Goal: Transaction & Acquisition: Purchase product/service

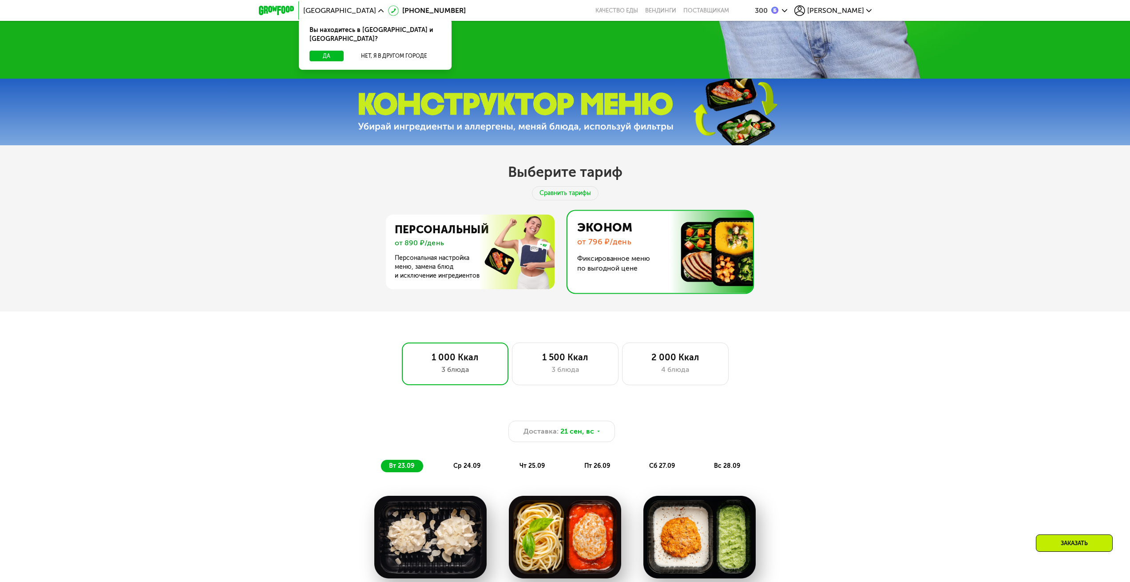
scroll to position [291, 0]
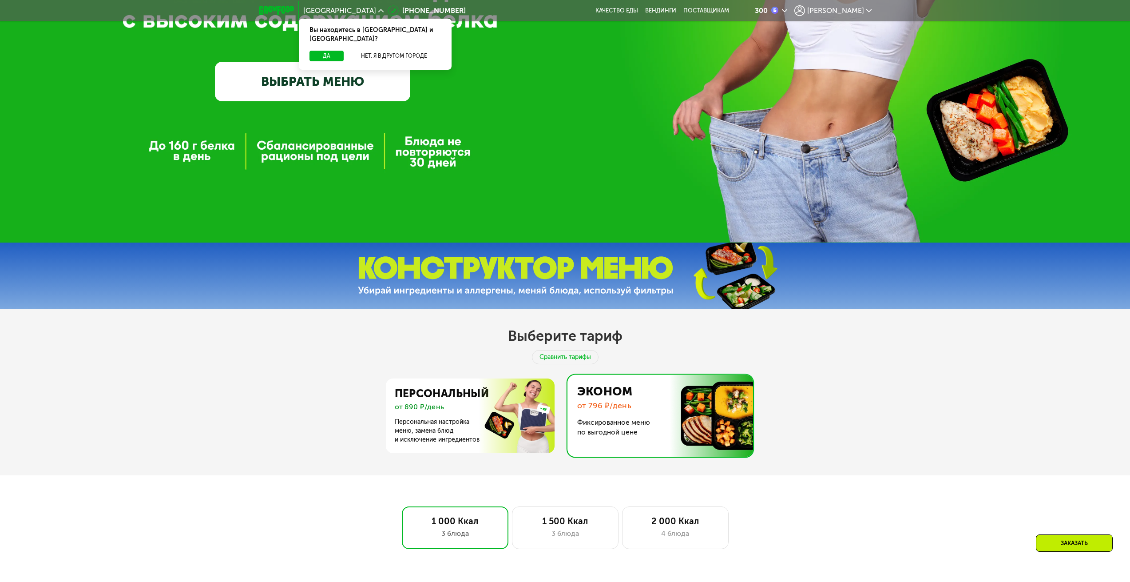
click at [863, 14] on span "[PERSON_NAME]" at bounding box center [836, 10] width 57 height 7
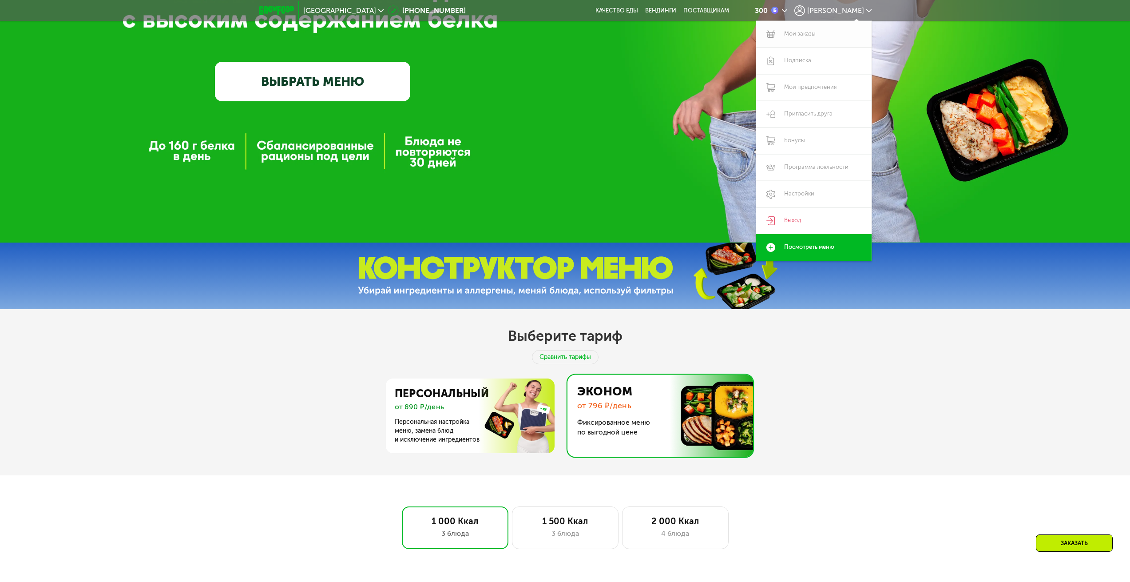
click at [819, 32] on link "Мои заказы" at bounding box center [813, 34] width 115 height 27
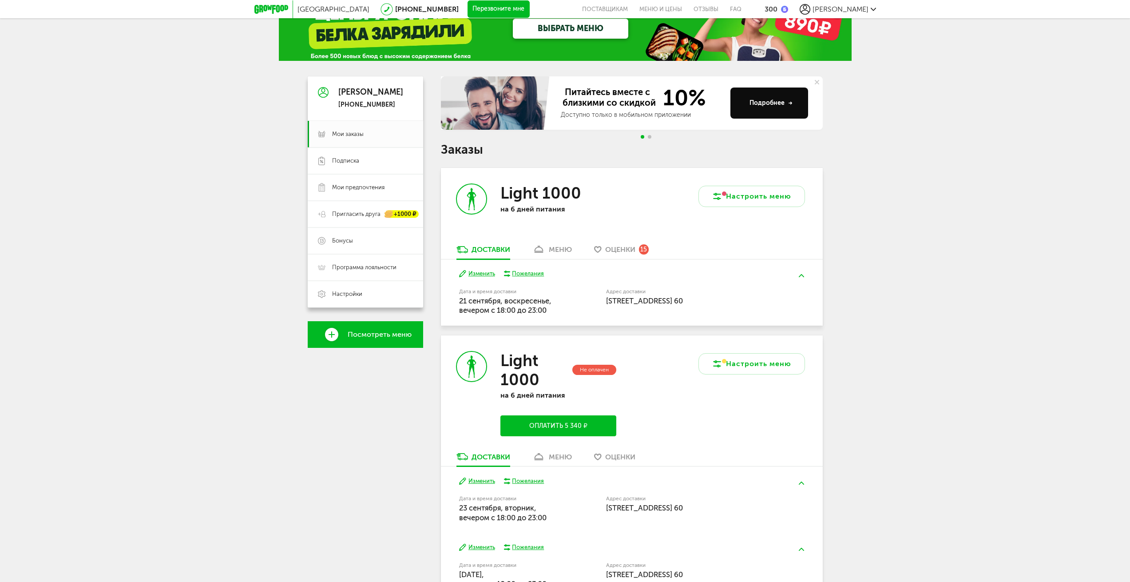
scroll to position [157, 0]
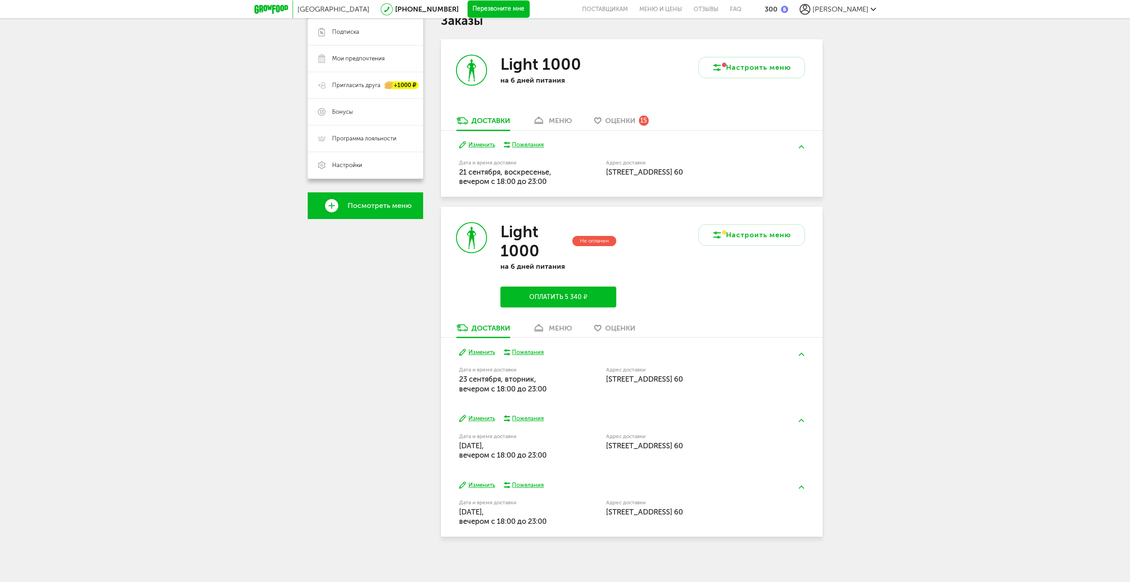
click at [589, 298] on button "Оплатить 5 340 ₽" at bounding box center [558, 297] width 115 height 21
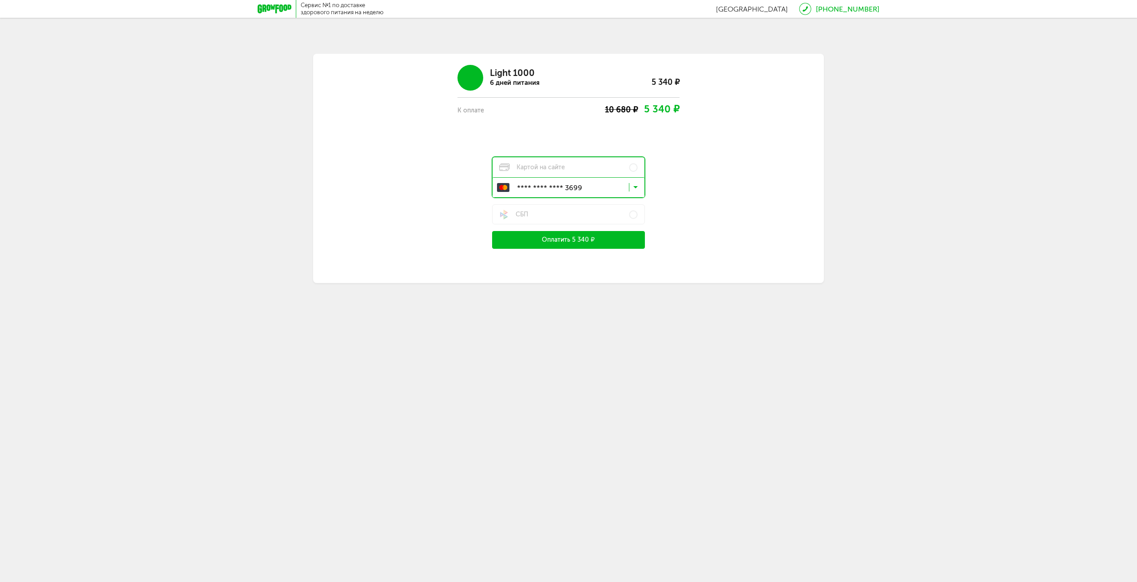
click at [637, 185] on icon at bounding box center [635, 189] width 4 height 9
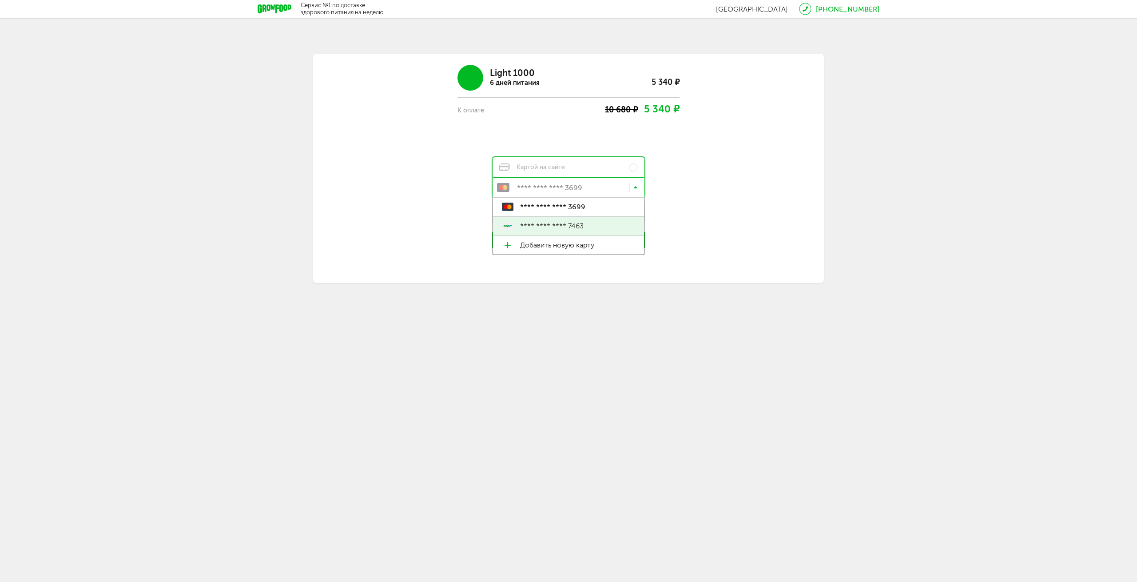
click at [605, 222] on span "**** **** **** 7463" at bounding box center [577, 226] width 115 height 19
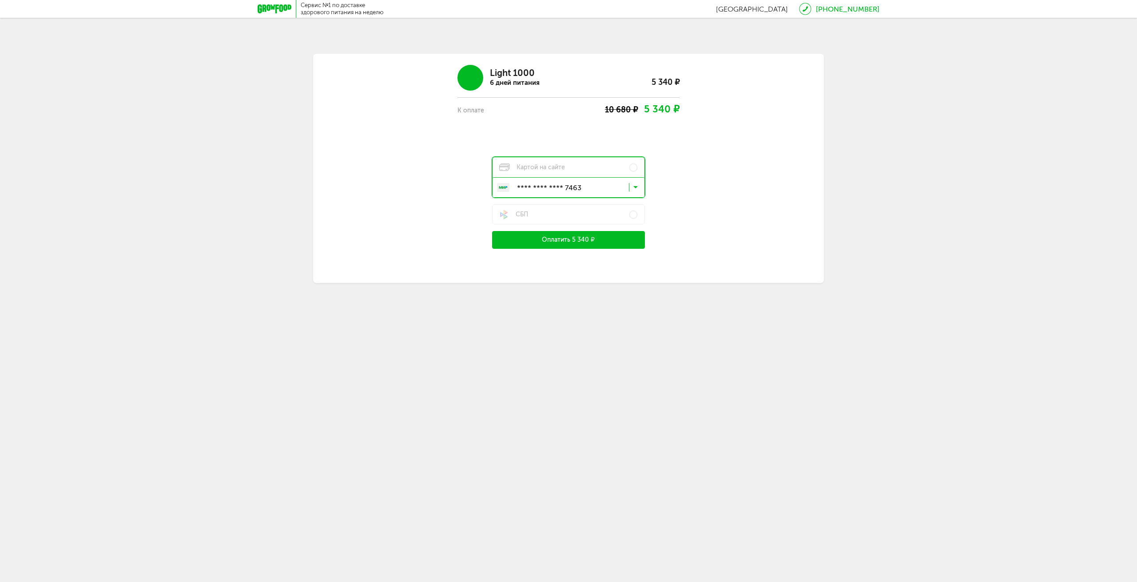
click at [583, 242] on button "Оплатить 5 340 ₽" at bounding box center [568, 240] width 153 height 18
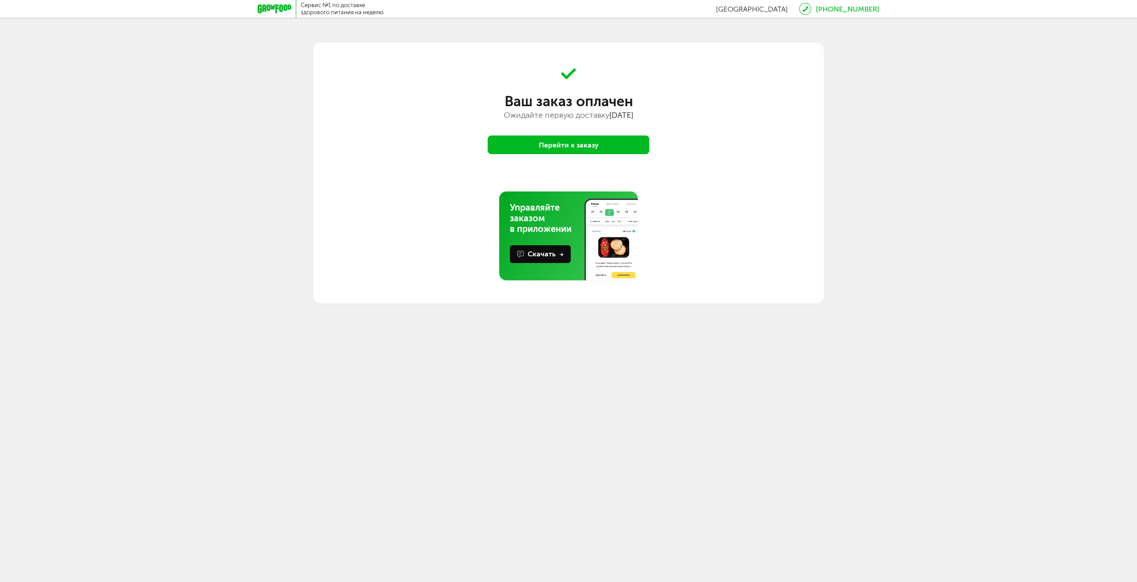
click at [600, 137] on button "Перейти к заказу" at bounding box center [569, 144] width 162 height 19
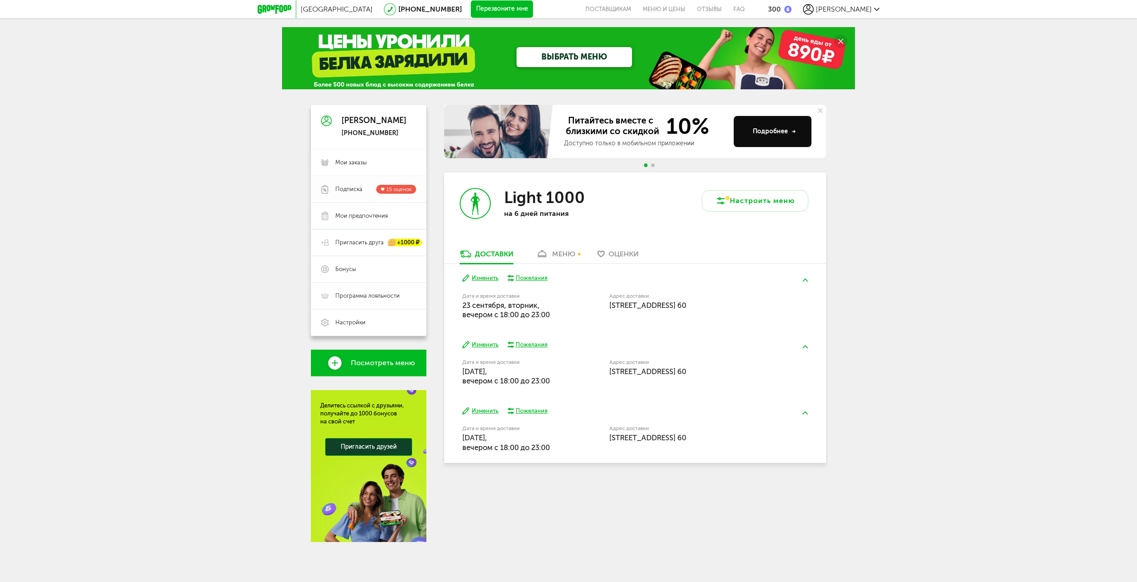
click at [363, 190] on span "Подписка 15 оценок" at bounding box center [375, 189] width 81 height 9
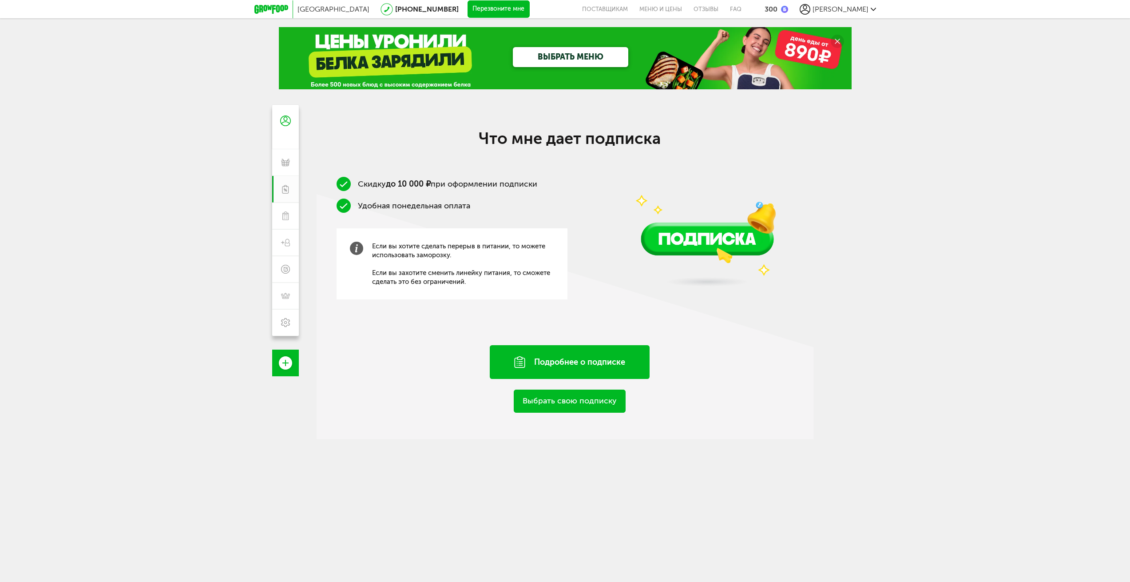
click at [589, 357] on div "Подробнее о подписке" at bounding box center [570, 362] width 160 height 34
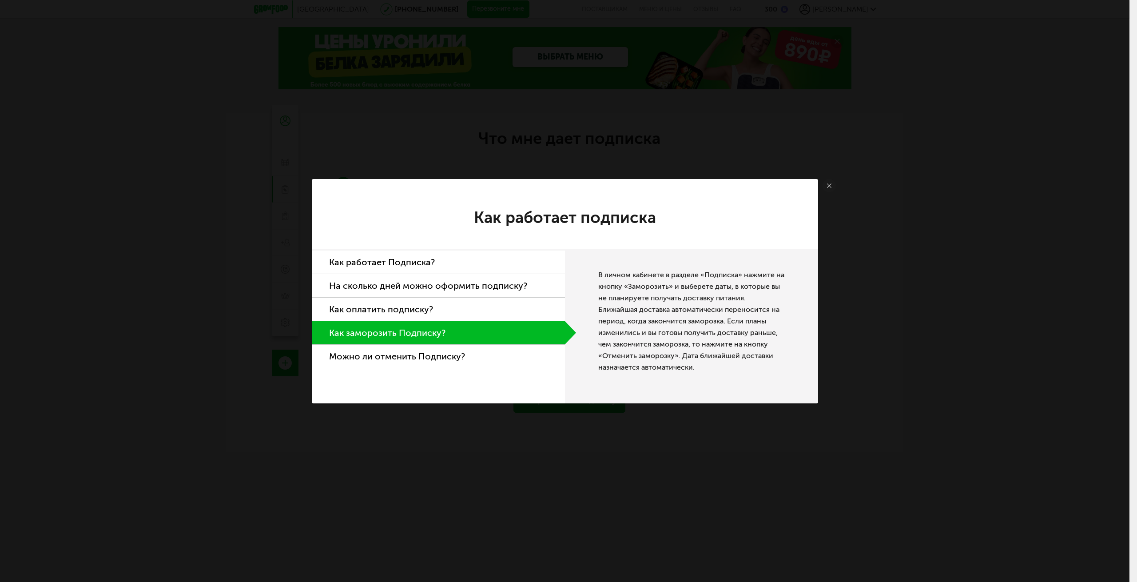
click at [425, 260] on li "Как работает Подписка?" at bounding box center [438, 263] width 253 height 24
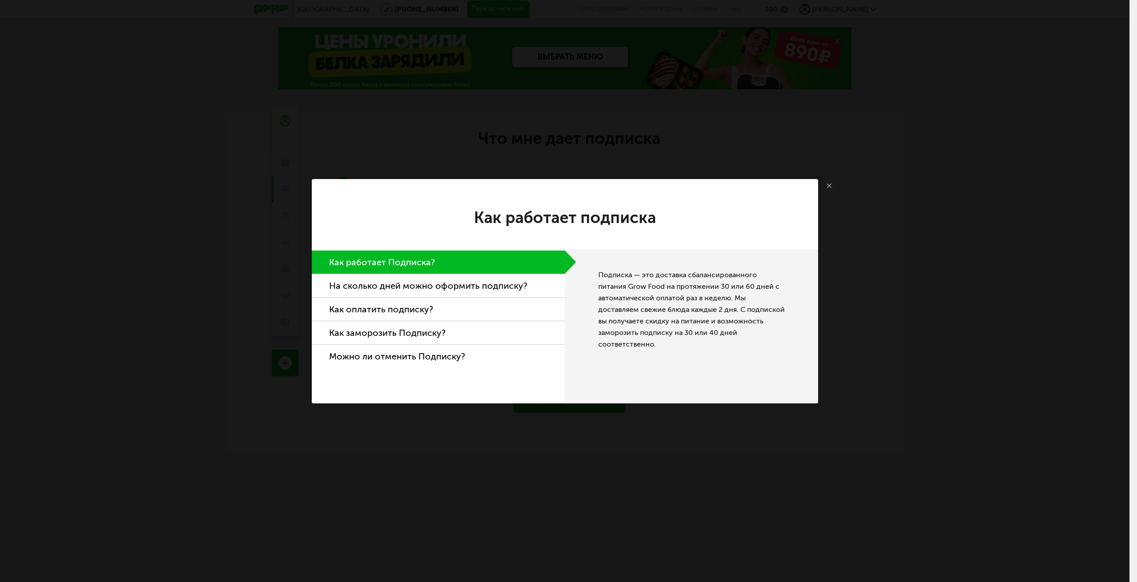
click at [435, 285] on li "На сколько дней можно оформить подписку?" at bounding box center [438, 286] width 253 height 24
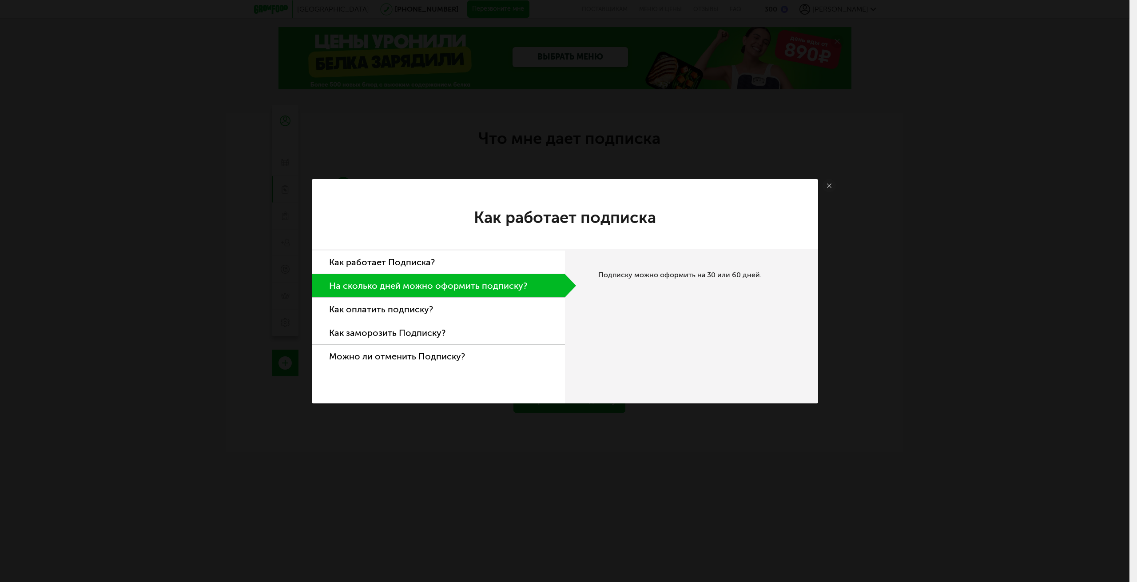
click at [435, 308] on li "Как оплатить подписку?" at bounding box center [438, 310] width 253 height 24
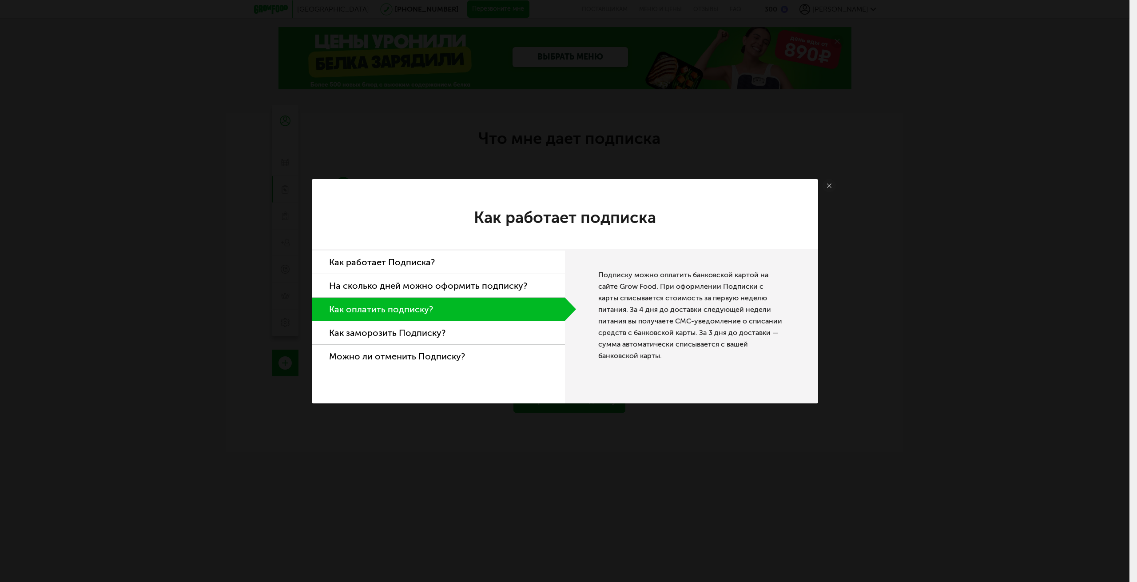
click at [435, 331] on li "Как заморозить Подписку?" at bounding box center [438, 333] width 253 height 24
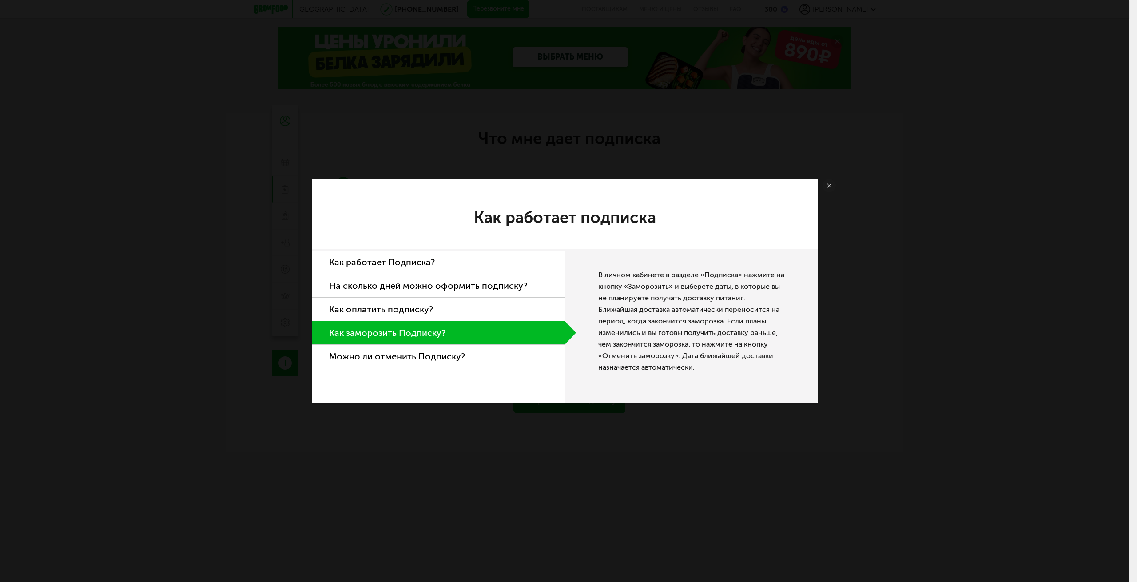
click at [443, 361] on li "Можно ли отменить Подписку?" at bounding box center [438, 356] width 253 height 23
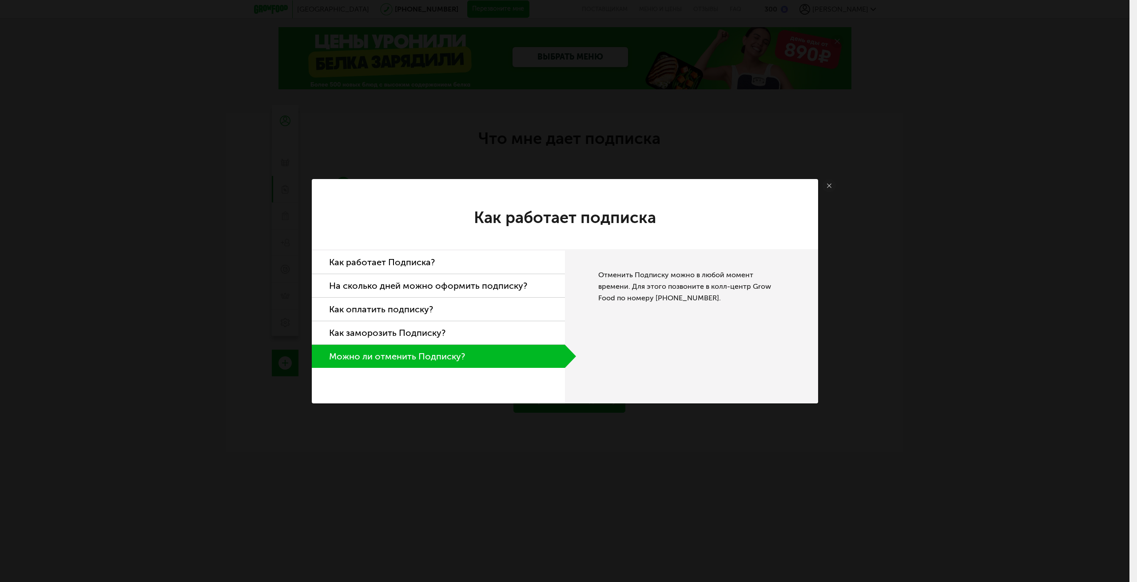
click at [831, 186] on icon at bounding box center [829, 185] width 4 height 4
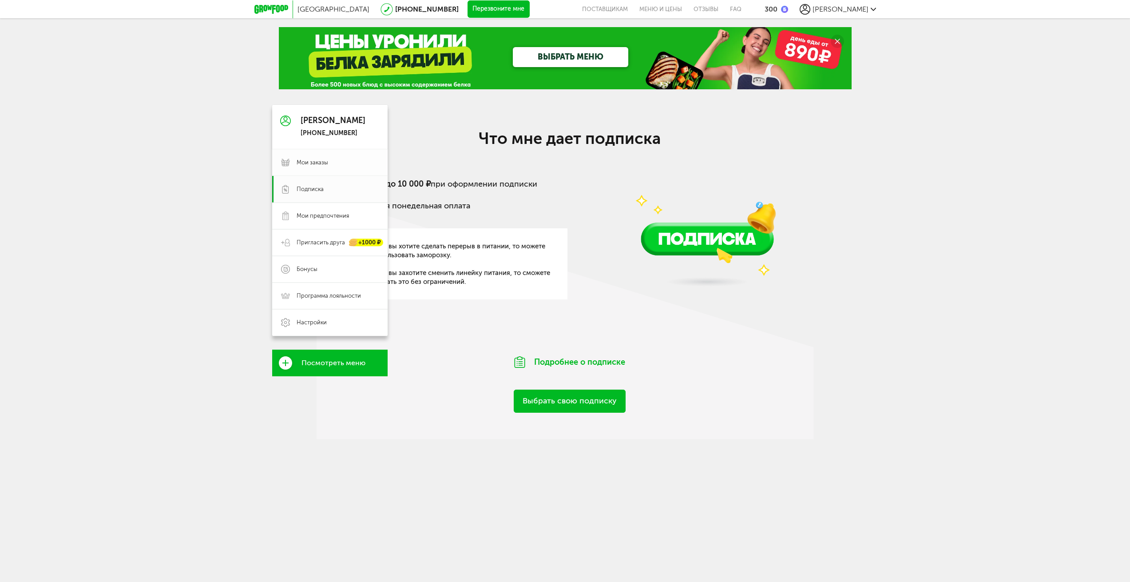
click at [313, 157] on link "Мои заказы" at bounding box center [329, 162] width 115 height 27
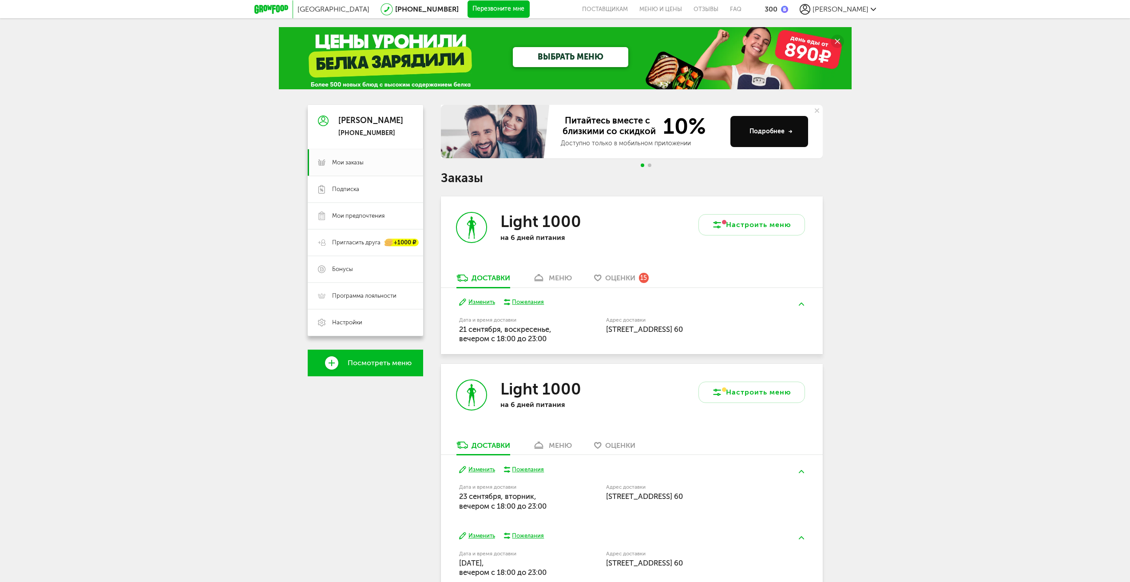
click at [621, 275] on span "Оценки" at bounding box center [620, 278] width 30 height 8
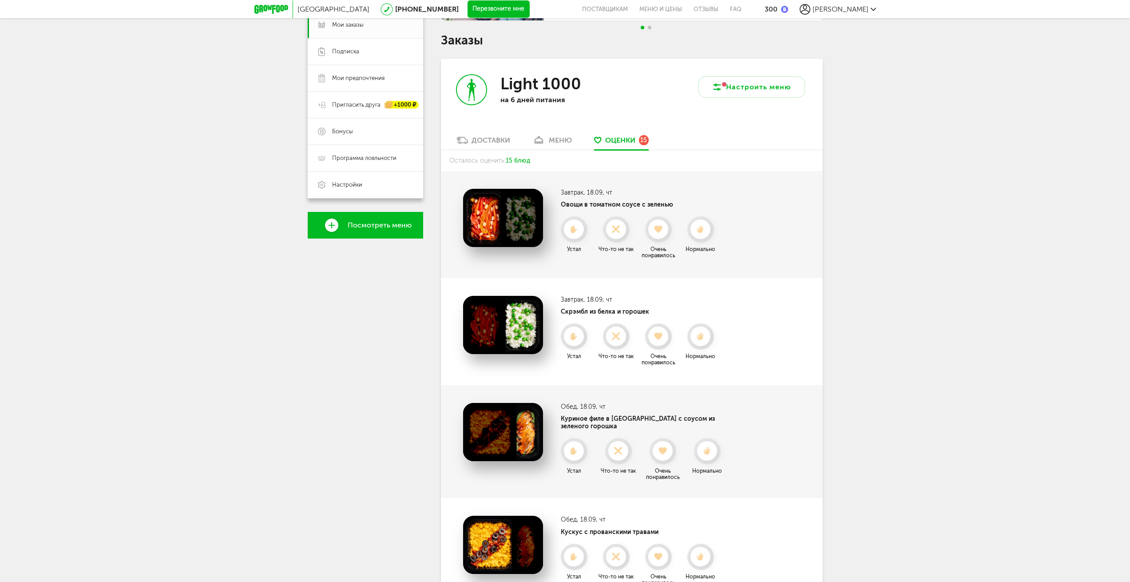
scroll to position [136, 0]
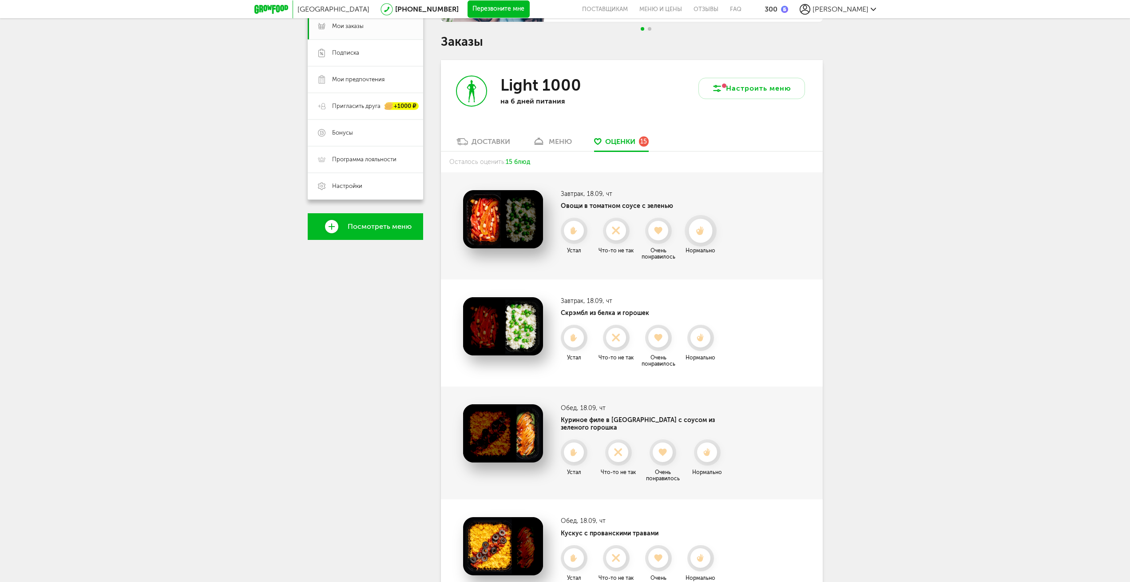
click at [700, 231] on icon at bounding box center [701, 231] width 24 height 10
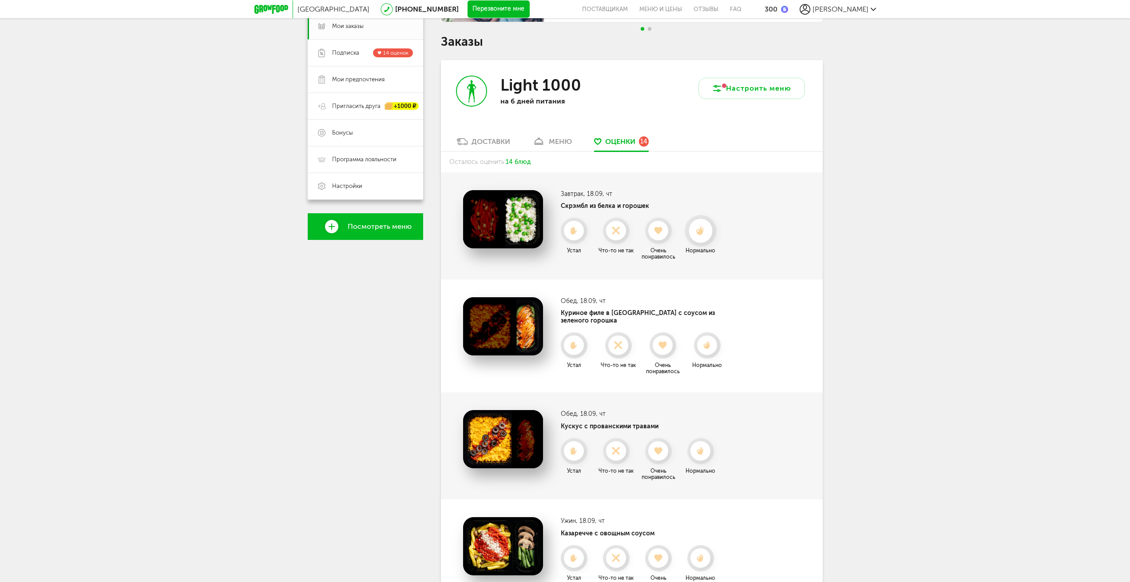
click at [702, 234] on use at bounding box center [700, 230] width 8 height 9
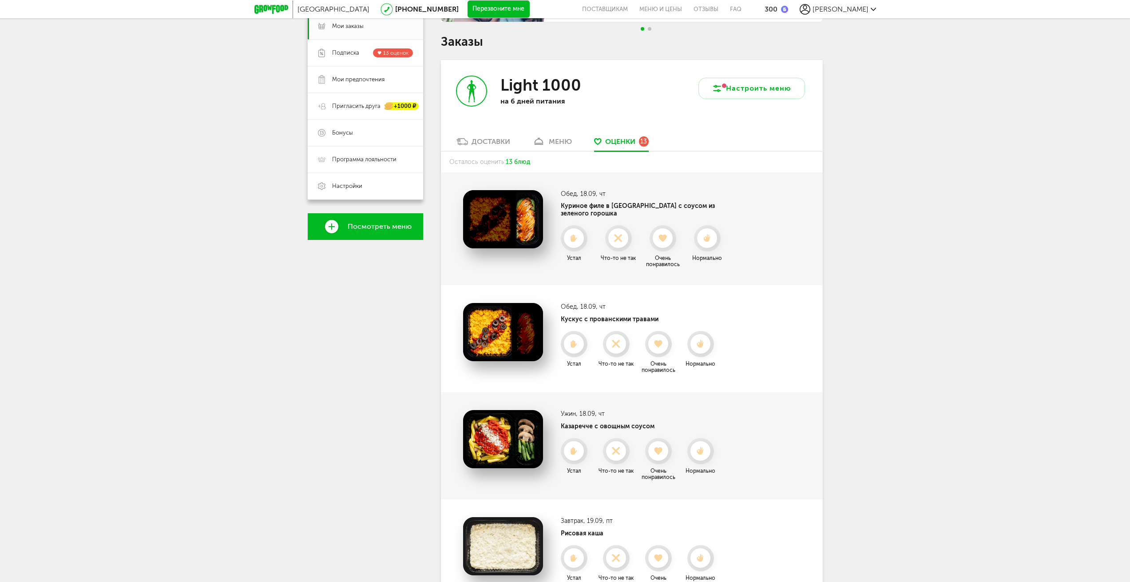
click at [665, 235] on use at bounding box center [663, 239] width 8 height 8
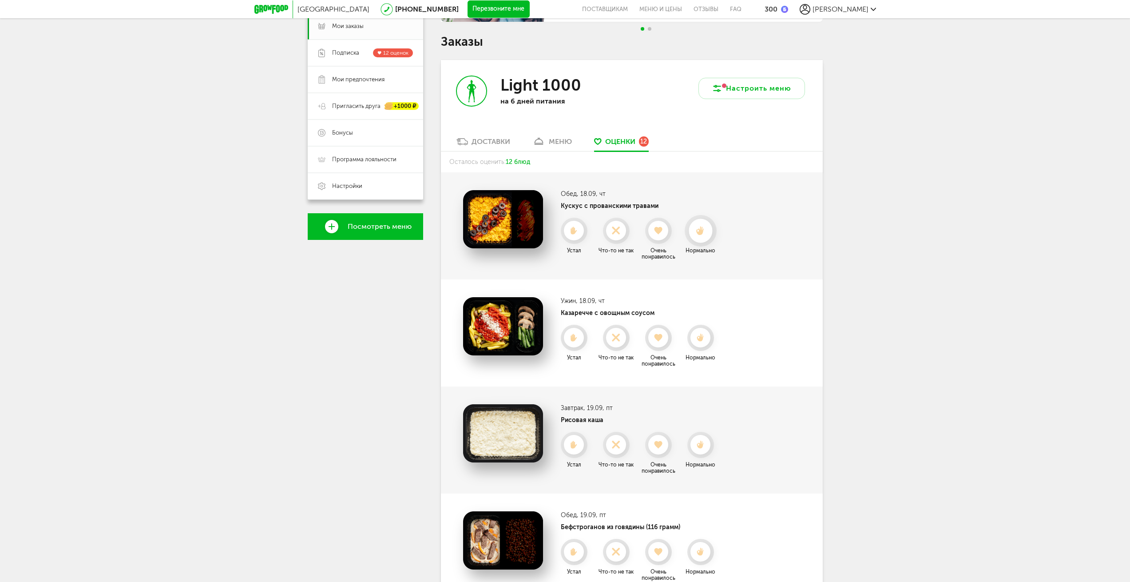
click at [695, 227] on icon at bounding box center [701, 231] width 24 height 10
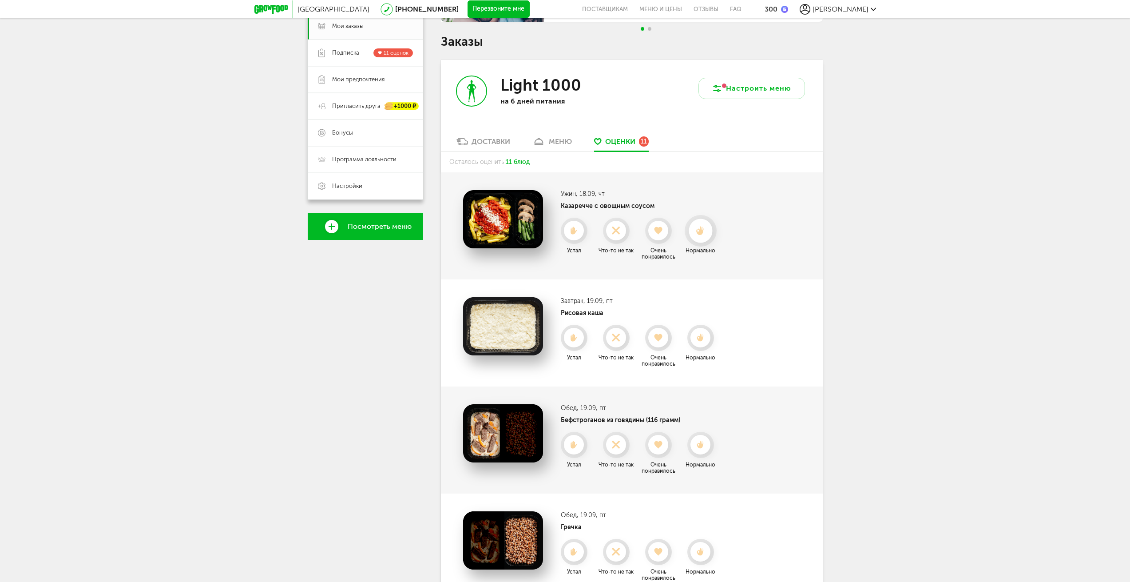
click at [707, 231] on icon at bounding box center [701, 231] width 24 height 10
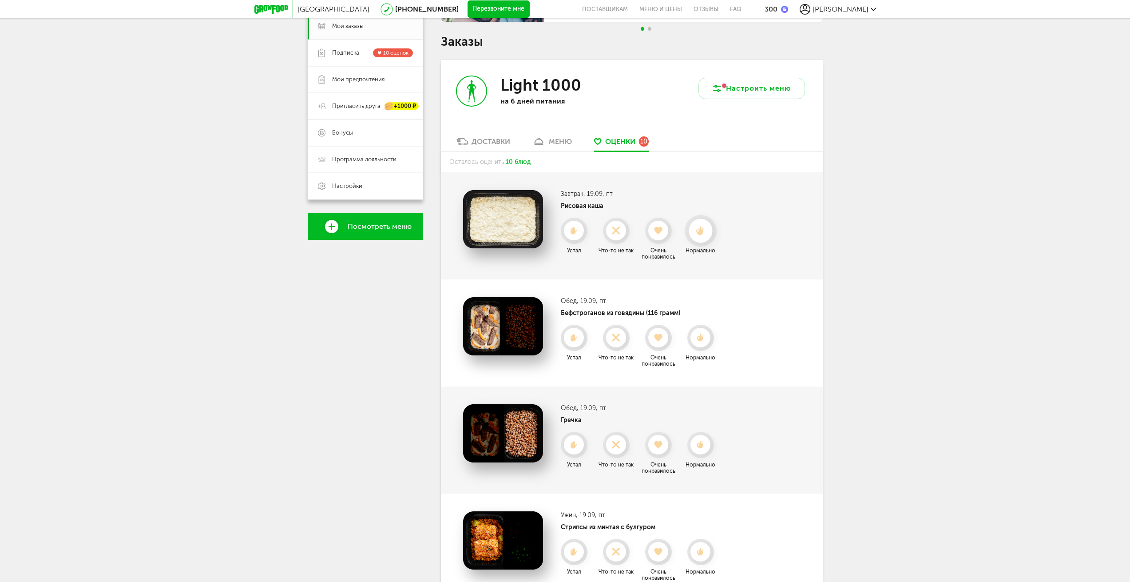
click at [693, 230] on icon at bounding box center [701, 231] width 24 height 10
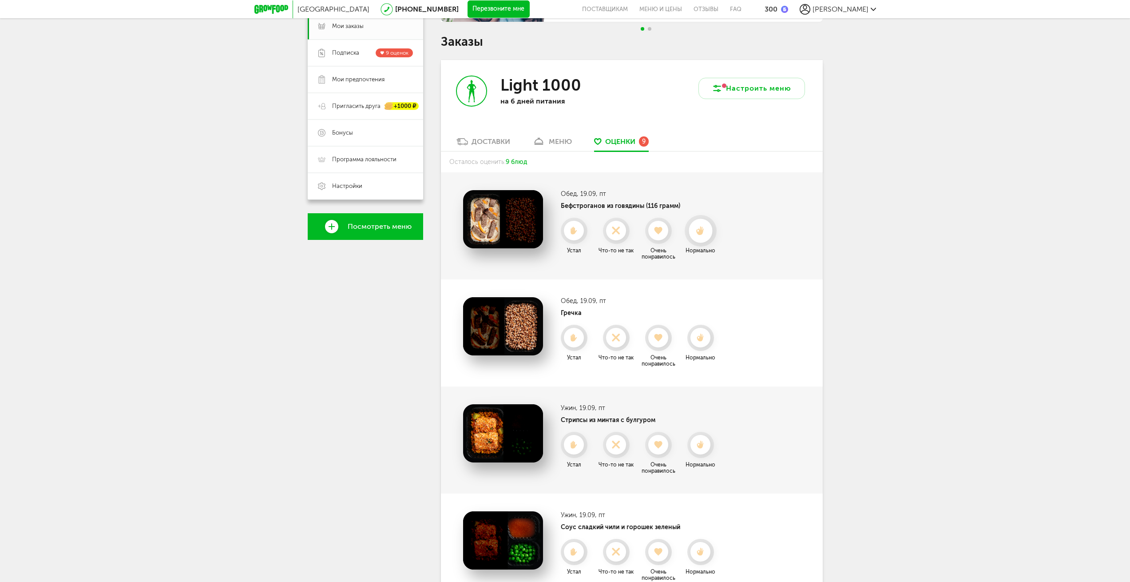
click at [695, 230] on icon at bounding box center [701, 231] width 24 height 10
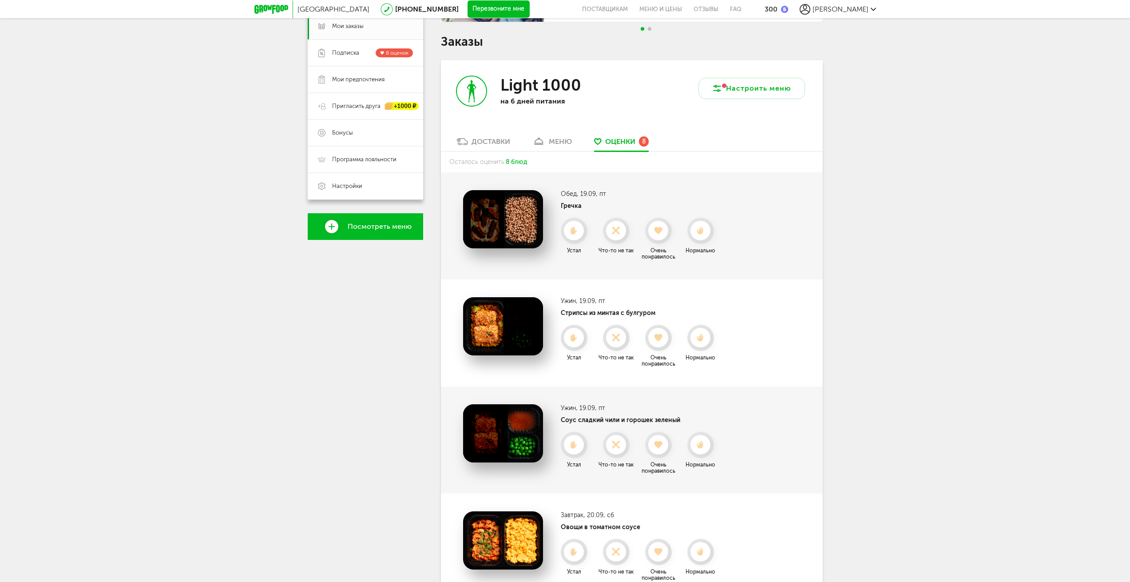
click at [695, 230] on icon at bounding box center [701, 231] width 20 height 8
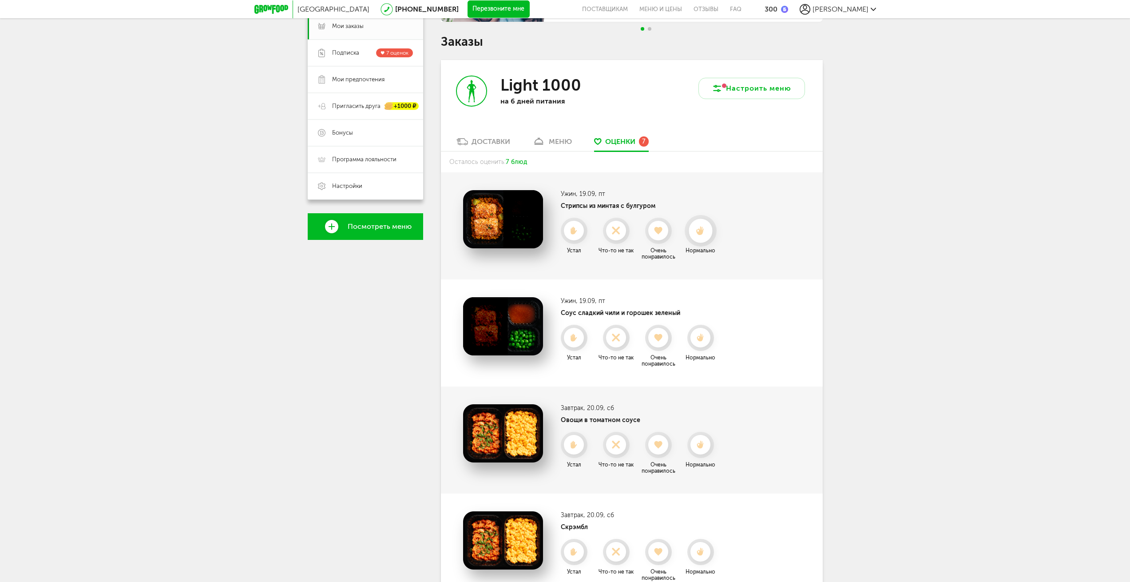
click at [697, 229] on icon at bounding box center [701, 231] width 24 height 10
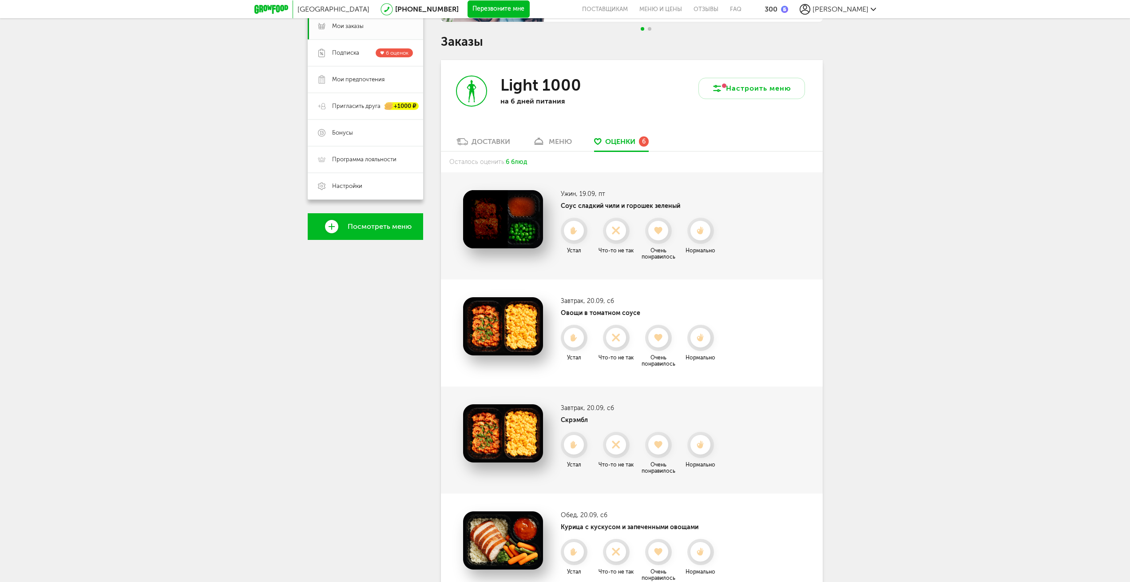
click at [697, 229] on icon at bounding box center [701, 231] width 20 height 8
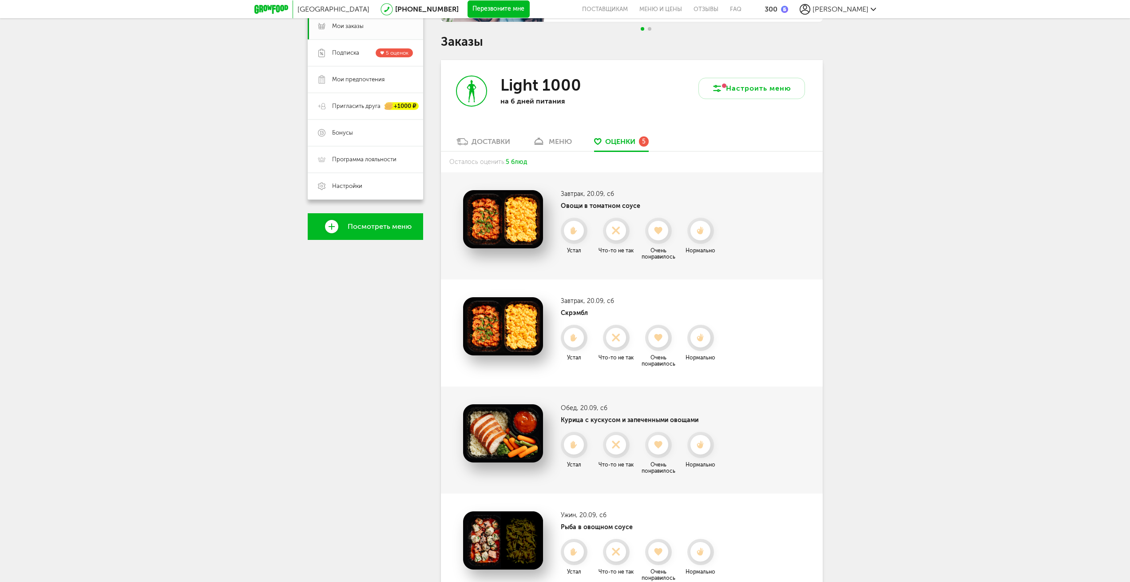
click at [697, 229] on icon at bounding box center [701, 231] width 20 height 8
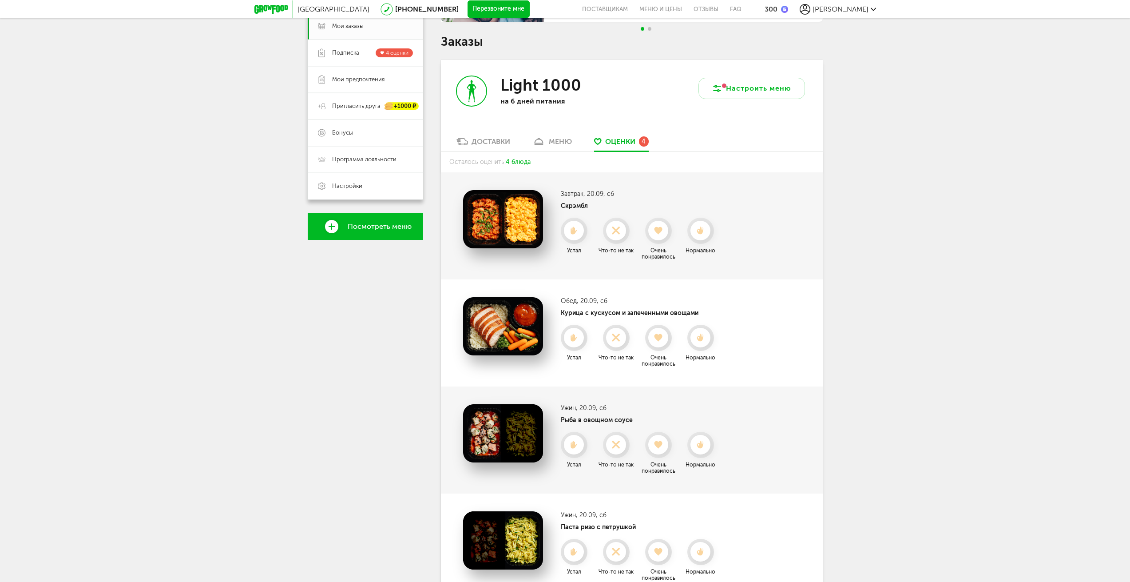
click at [697, 229] on icon at bounding box center [701, 231] width 20 height 8
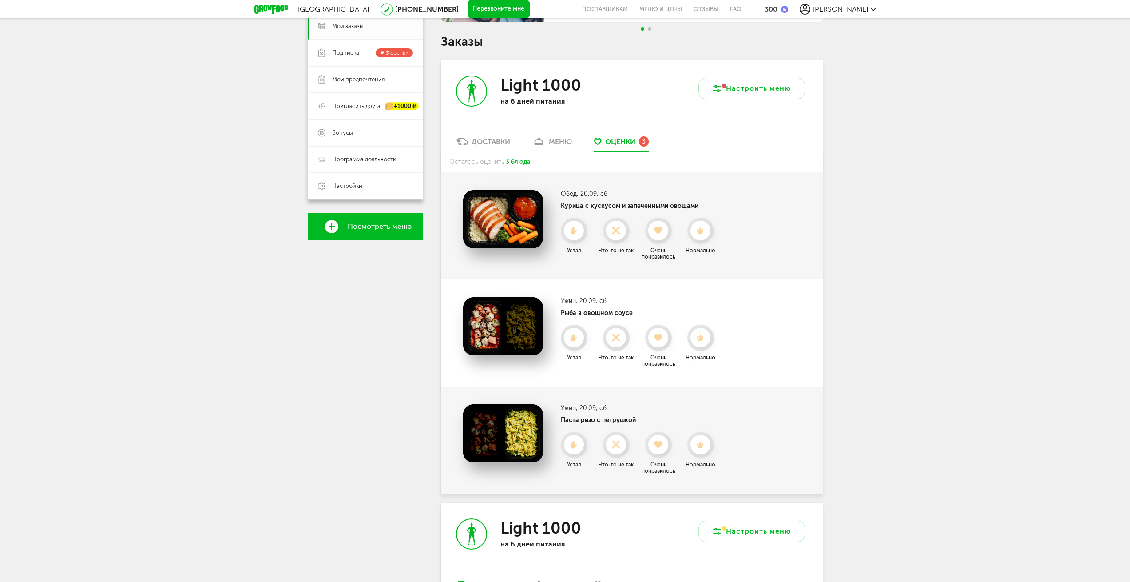
click at [697, 229] on icon at bounding box center [701, 231] width 20 height 8
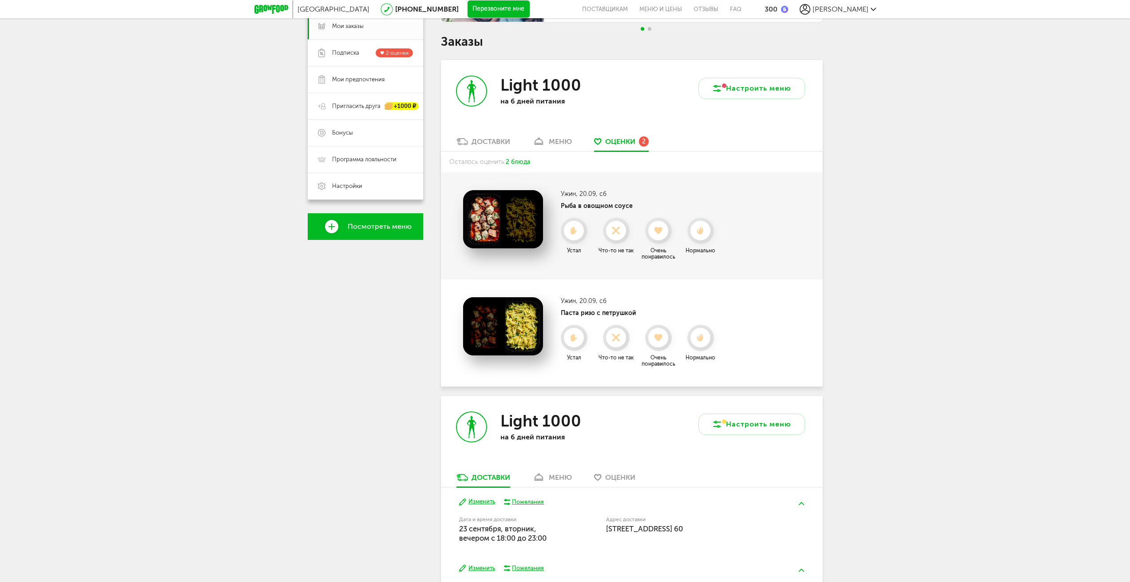
click at [697, 229] on icon at bounding box center [701, 231] width 20 height 8
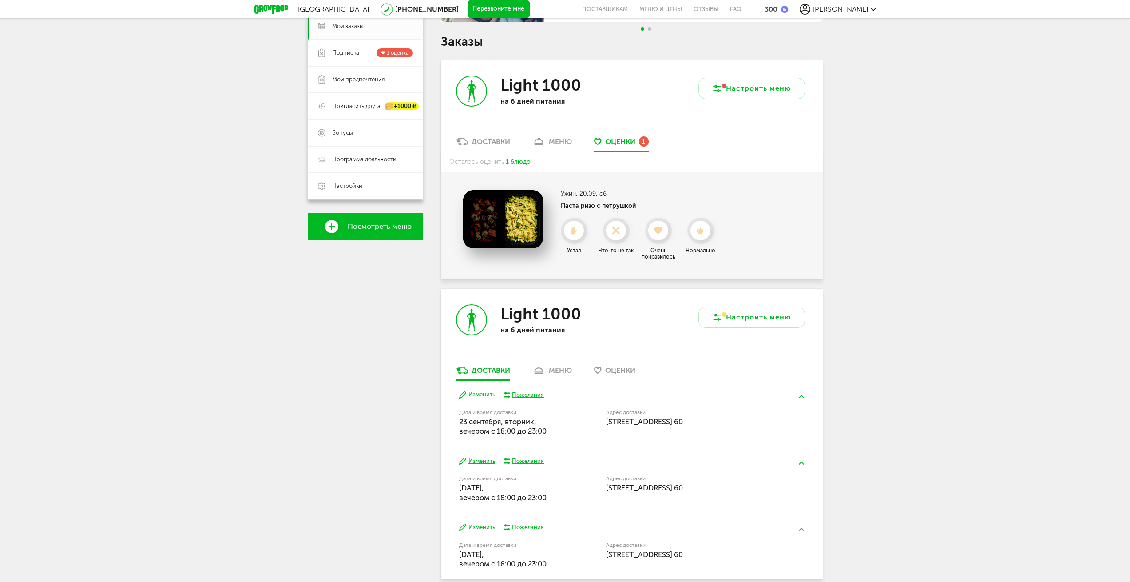
click at [697, 229] on icon at bounding box center [701, 231] width 20 height 8
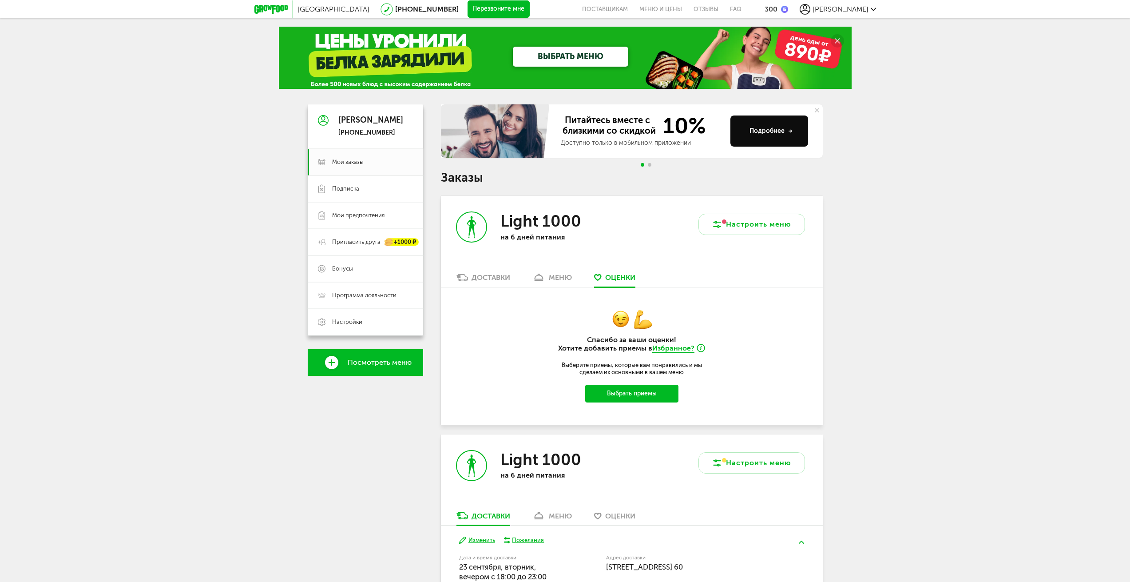
scroll to position [0, 0]
click at [852, 272] on div "Москва 8 (800) 555-21-78 Перезвоните мне поставщикам Меню и цены Отзывы FAQ 300…" at bounding box center [565, 385] width 1130 height 770
